Goal: Transaction & Acquisition: Book appointment/travel/reservation

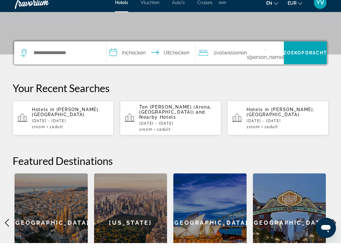
scroll to position [140, 0]
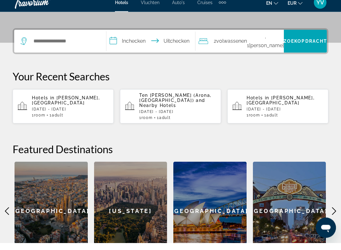
click at [41, 102] on span "[PERSON_NAME], [GEOGRAPHIC_DATA]" at bounding box center [66, 107] width 68 height 10
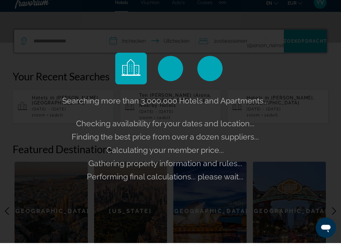
scroll to position [140, 0]
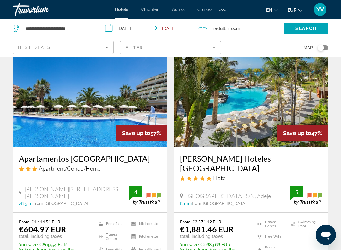
scroll to position [33, 0]
click at [129, 31] on input "**********" at bounding box center [149, 29] width 95 height 21
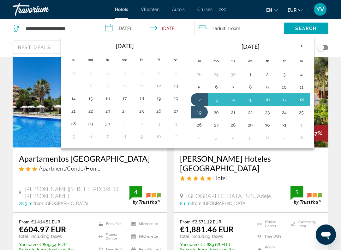
click at [304, 47] on th "Next month" at bounding box center [301, 46] width 17 height 14
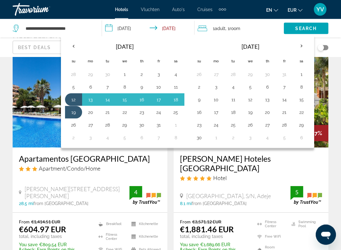
click at [305, 49] on th "Next month" at bounding box center [301, 46] width 17 height 14
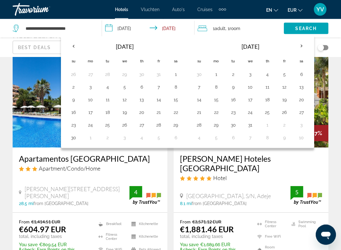
click at [305, 49] on th "Next month" at bounding box center [301, 46] width 17 height 14
click at [305, 46] on th "Next month" at bounding box center [301, 46] width 17 height 14
click at [73, 101] on button "11" at bounding box center [74, 99] width 10 height 9
click at [176, 29] on input "**********" at bounding box center [149, 29] width 95 height 21
click at [110, 115] on button "20" at bounding box center [108, 112] width 10 height 9
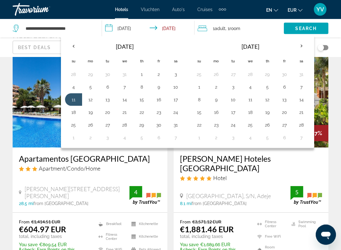
type input "**********"
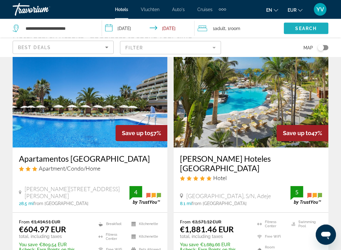
click at [307, 28] on span "Search" at bounding box center [305, 28] width 21 height 5
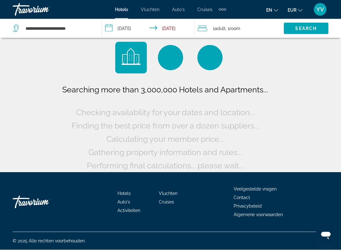
scroll to position [6, 0]
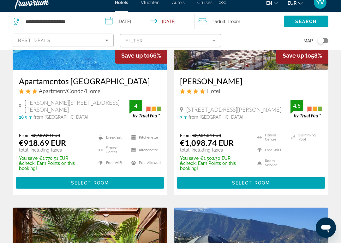
scroll to position [105, 0]
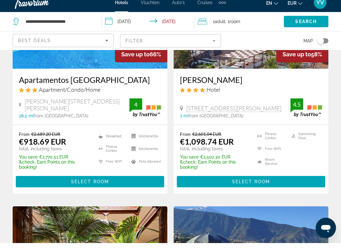
click at [260, 186] on span "Select Room" at bounding box center [251, 188] width 38 height 5
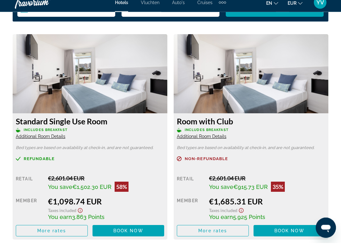
scroll to position [964, 0]
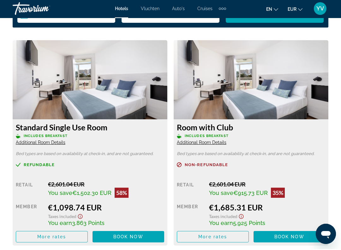
click at [113, 93] on img "Hoofdinhoud" at bounding box center [90, 80] width 155 height 79
click at [53, 239] on span "Hoofdinhoud" at bounding box center [51, 237] width 71 height 15
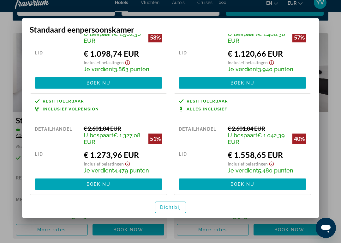
scroll to position [54, 0]
